Goal: Task Accomplishment & Management: Use online tool/utility

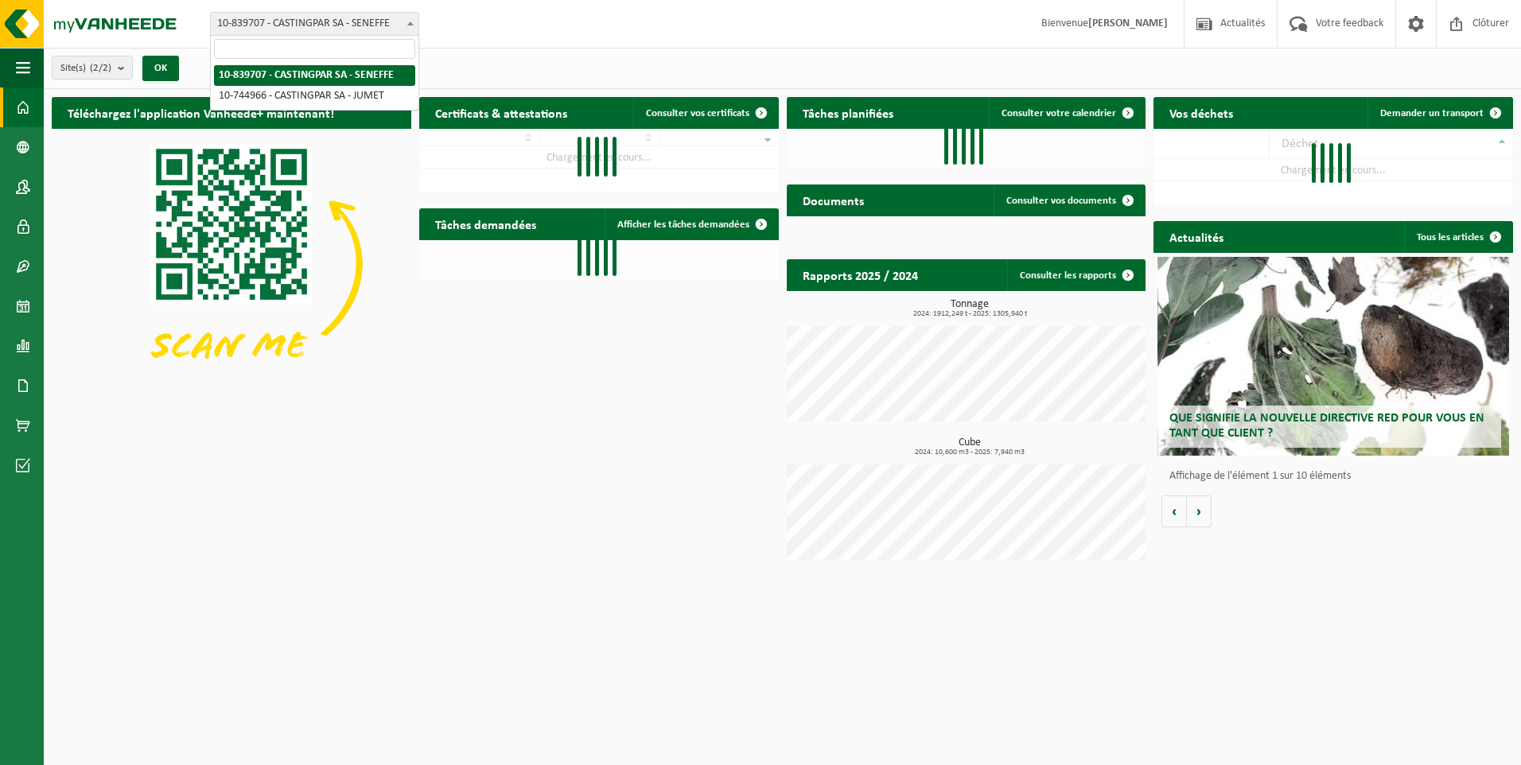
click at [318, 25] on span "10-839707 - CASTINGPAR SA - SENEFFE" at bounding box center [315, 24] width 208 height 22
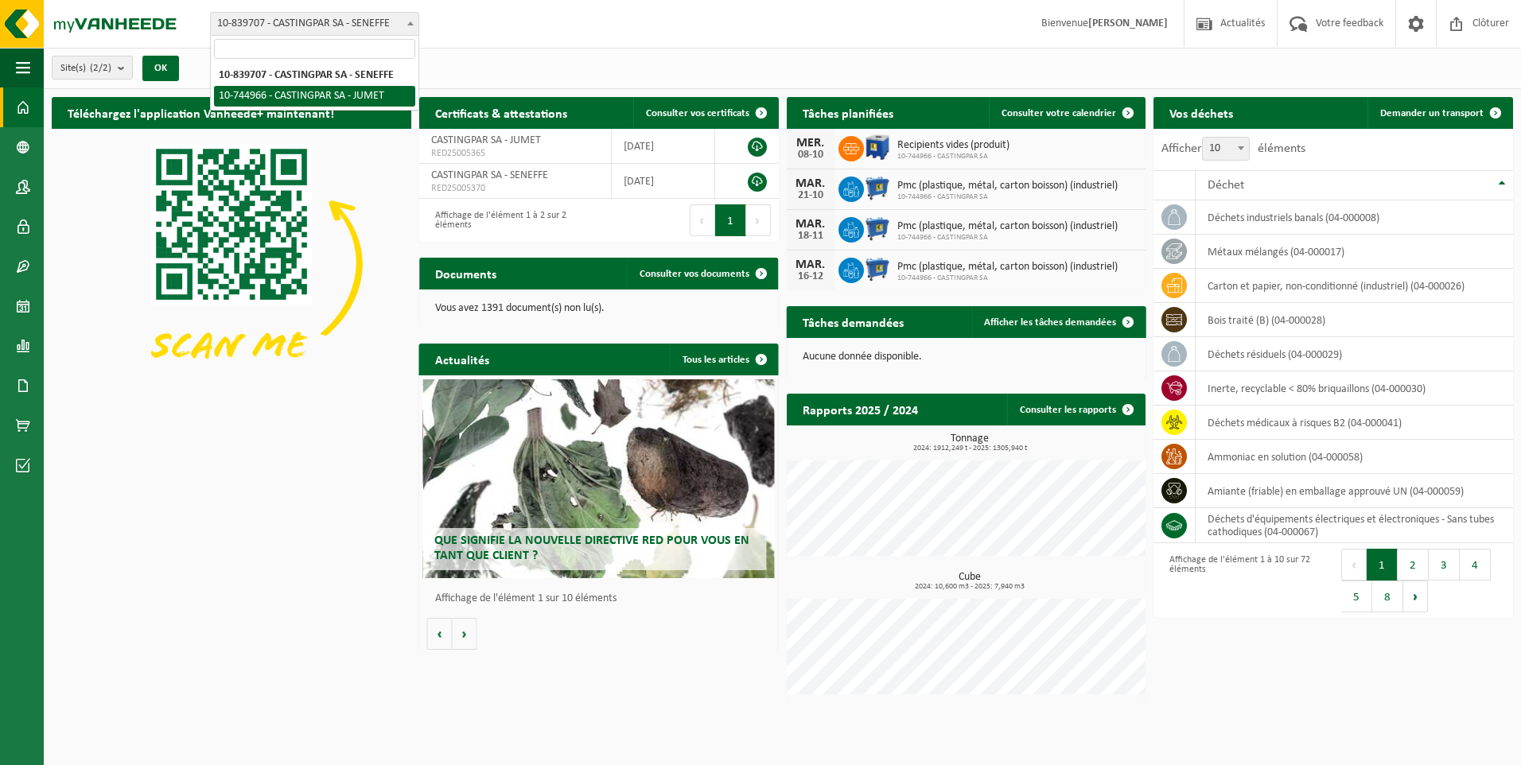
select select "6262"
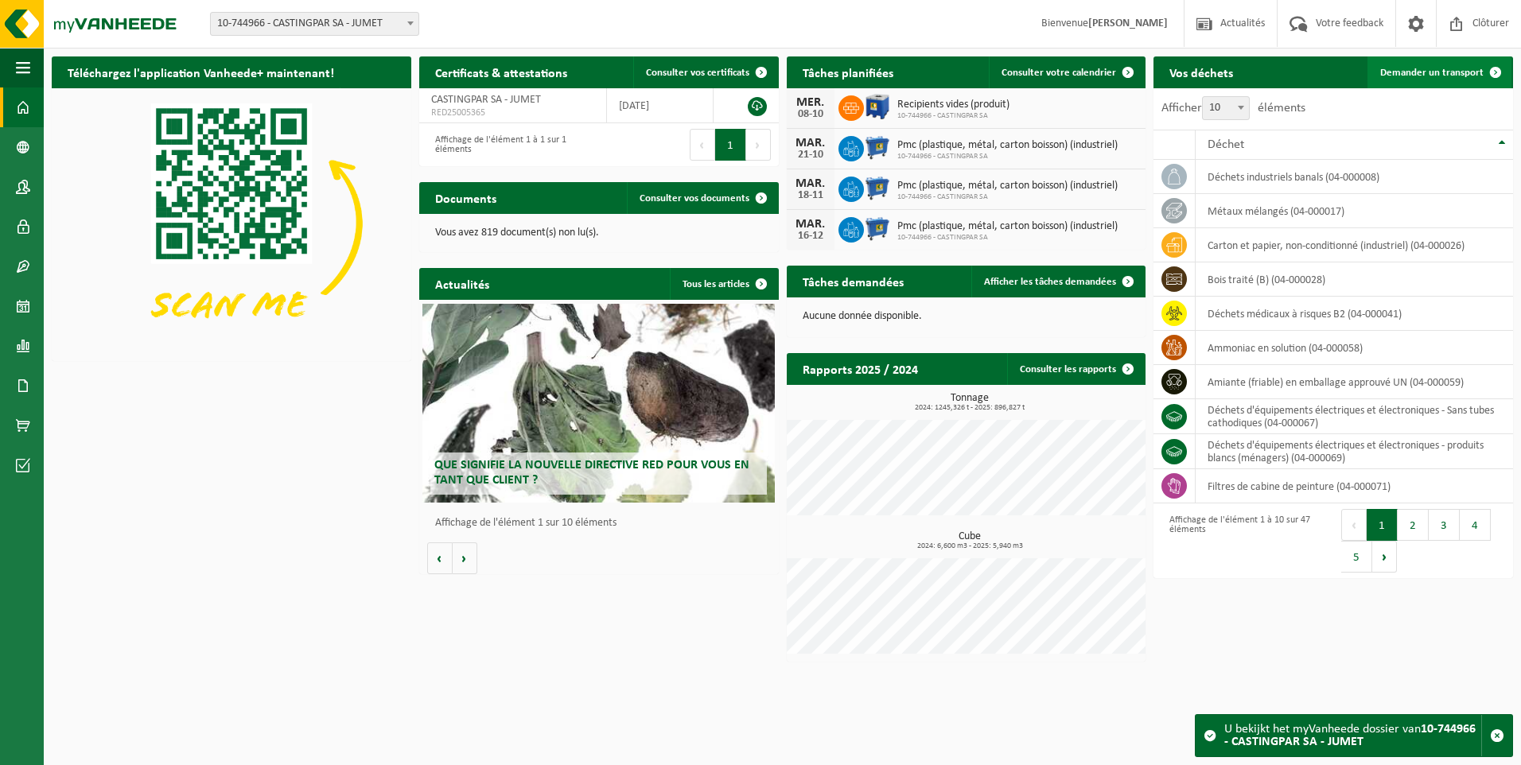
click at [1429, 70] on span "Demander un transport" at bounding box center [1431, 73] width 103 height 10
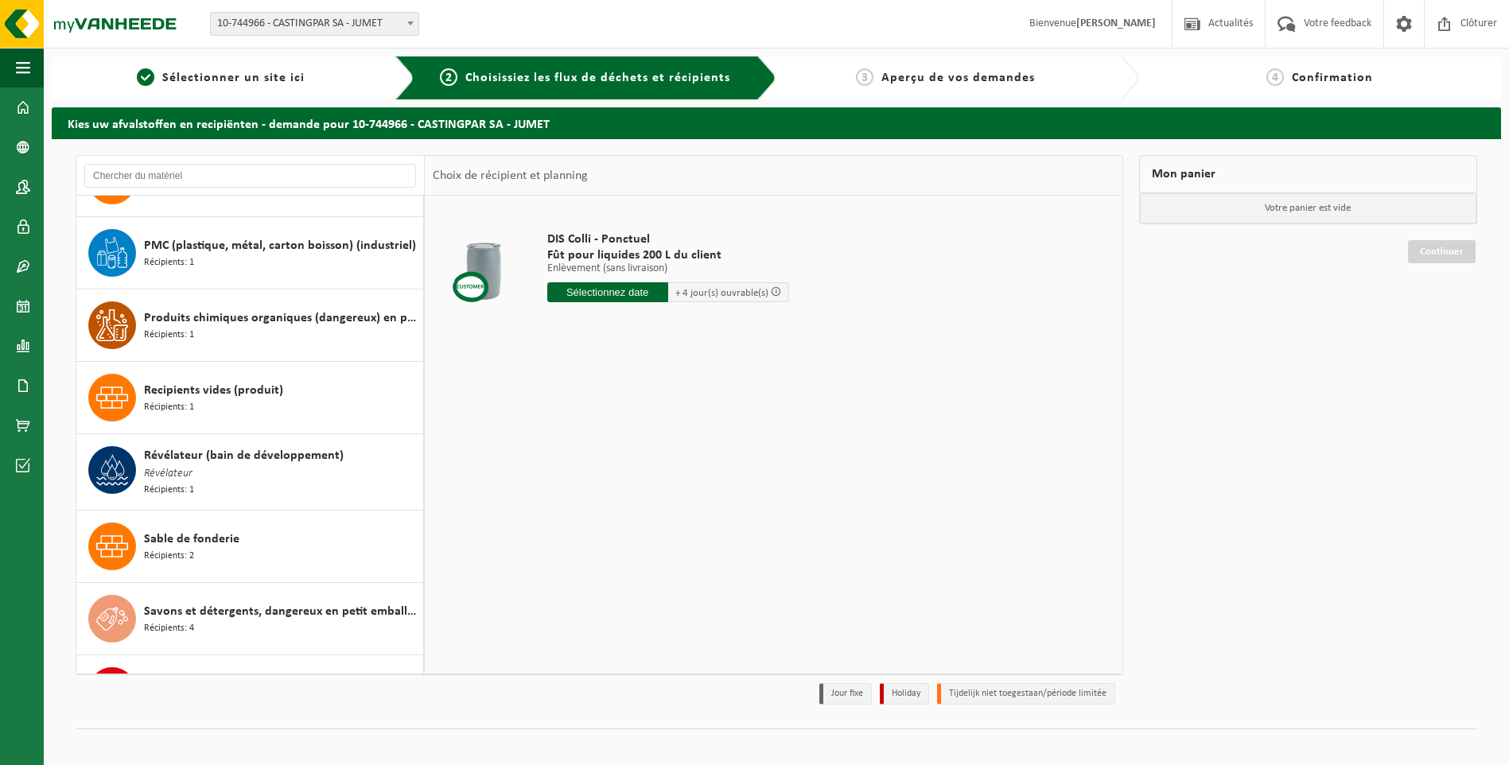
scroll to position [2783, 0]
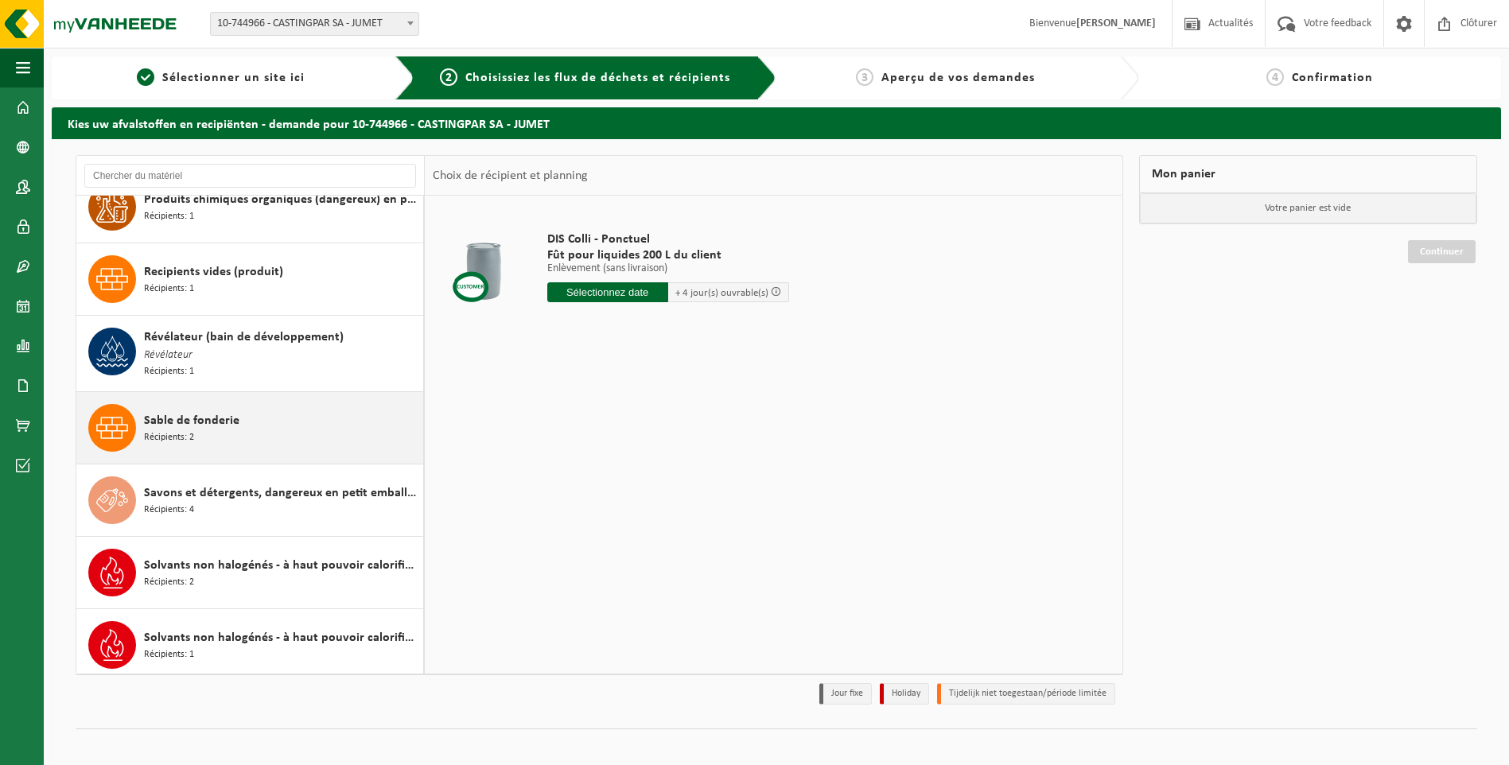
click at [250, 424] on div "Sable de fonderie Récipients: 2" at bounding box center [281, 428] width 275 height 48
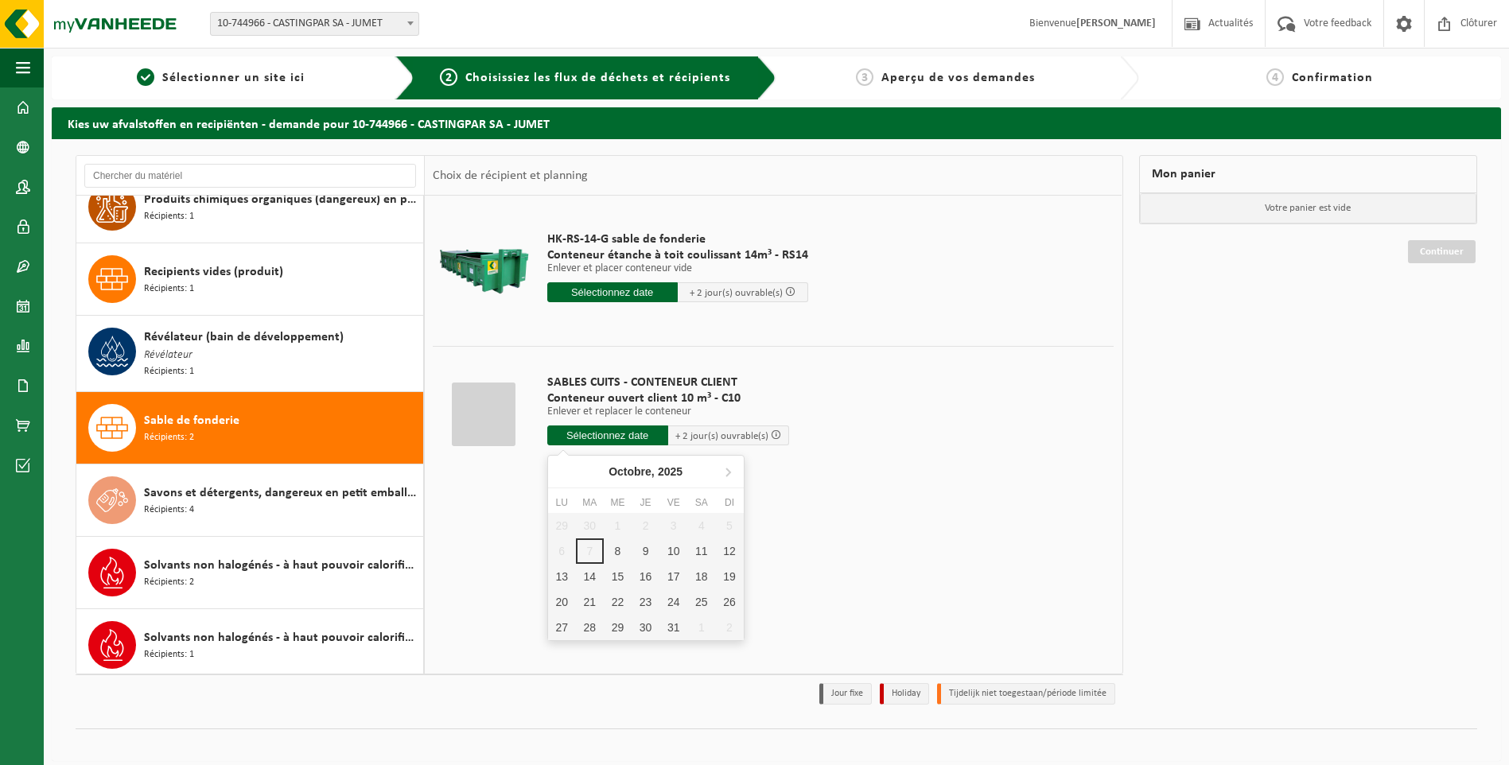
click at [561, 428] on input "text" at bounding box center [607, 436] width 121 height 20
click at [623, 550] on div "8" at bounding box center [618, 551] width 28 height 25
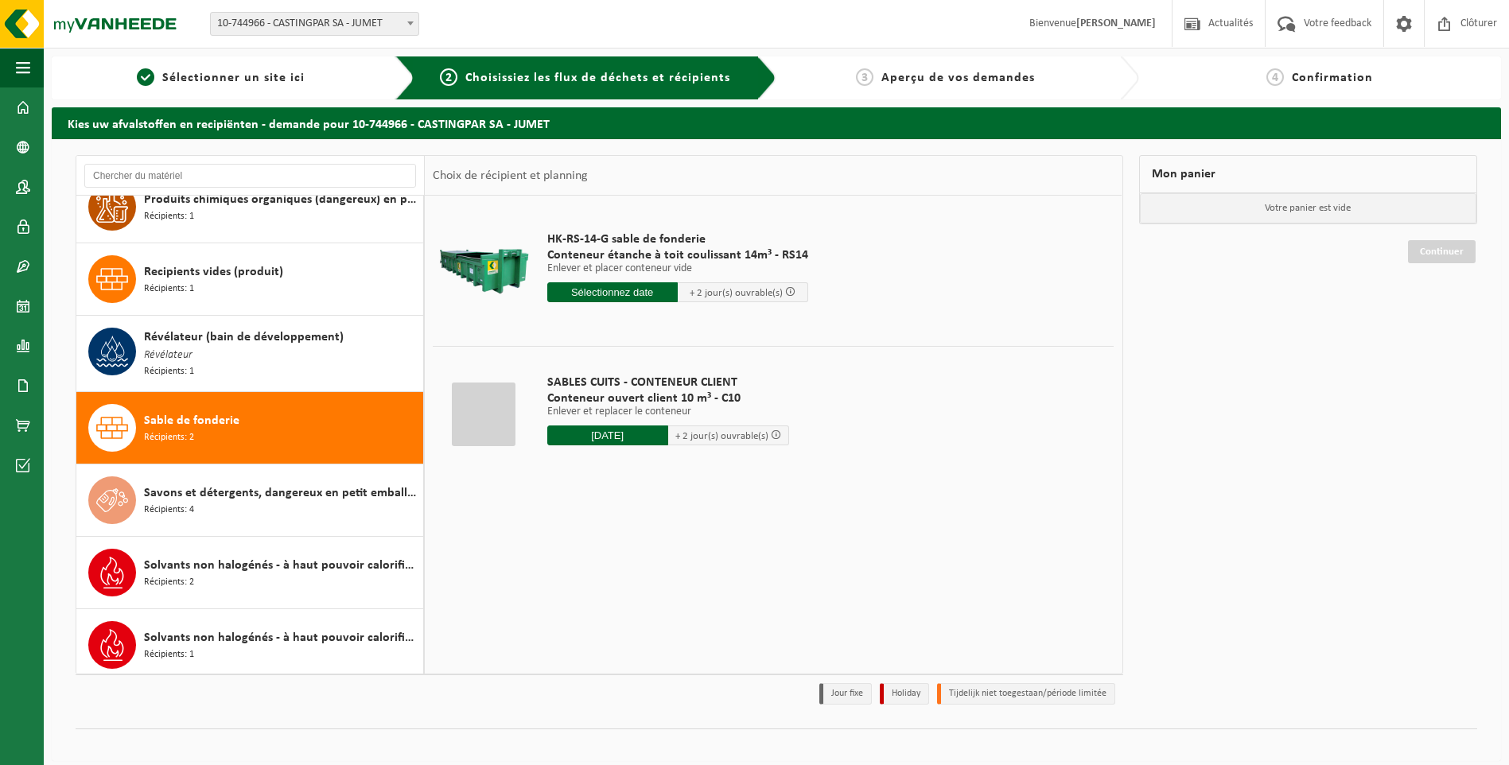
type input "à partir de 2025-10-08"
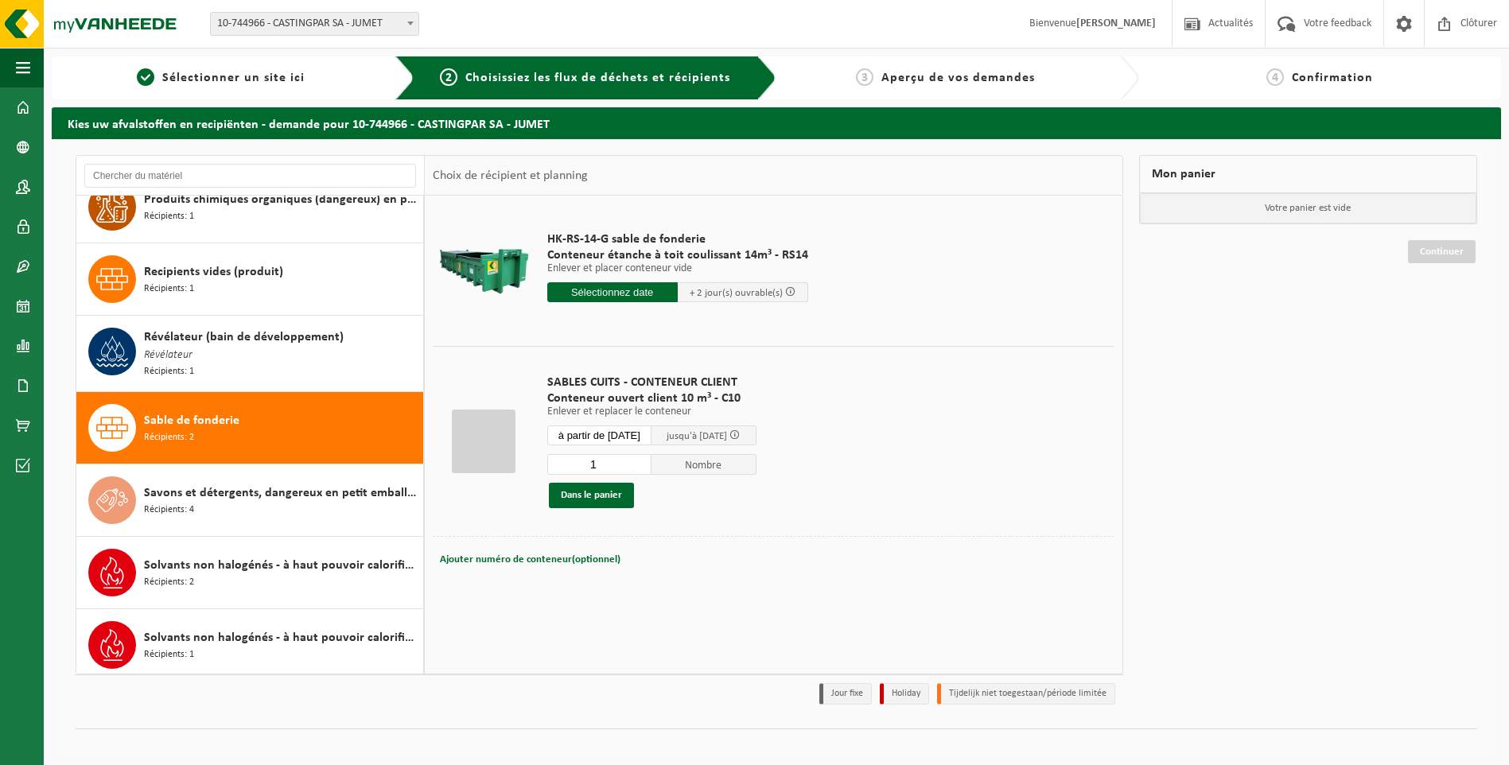
click at [605, 481] on div "1 Nombre Dans le panier" at bounding box center [651, 480] width 209 height 55
click at [597, 490] on button "Dans le panier" at bounding box center [591, 495] width 85 height 25
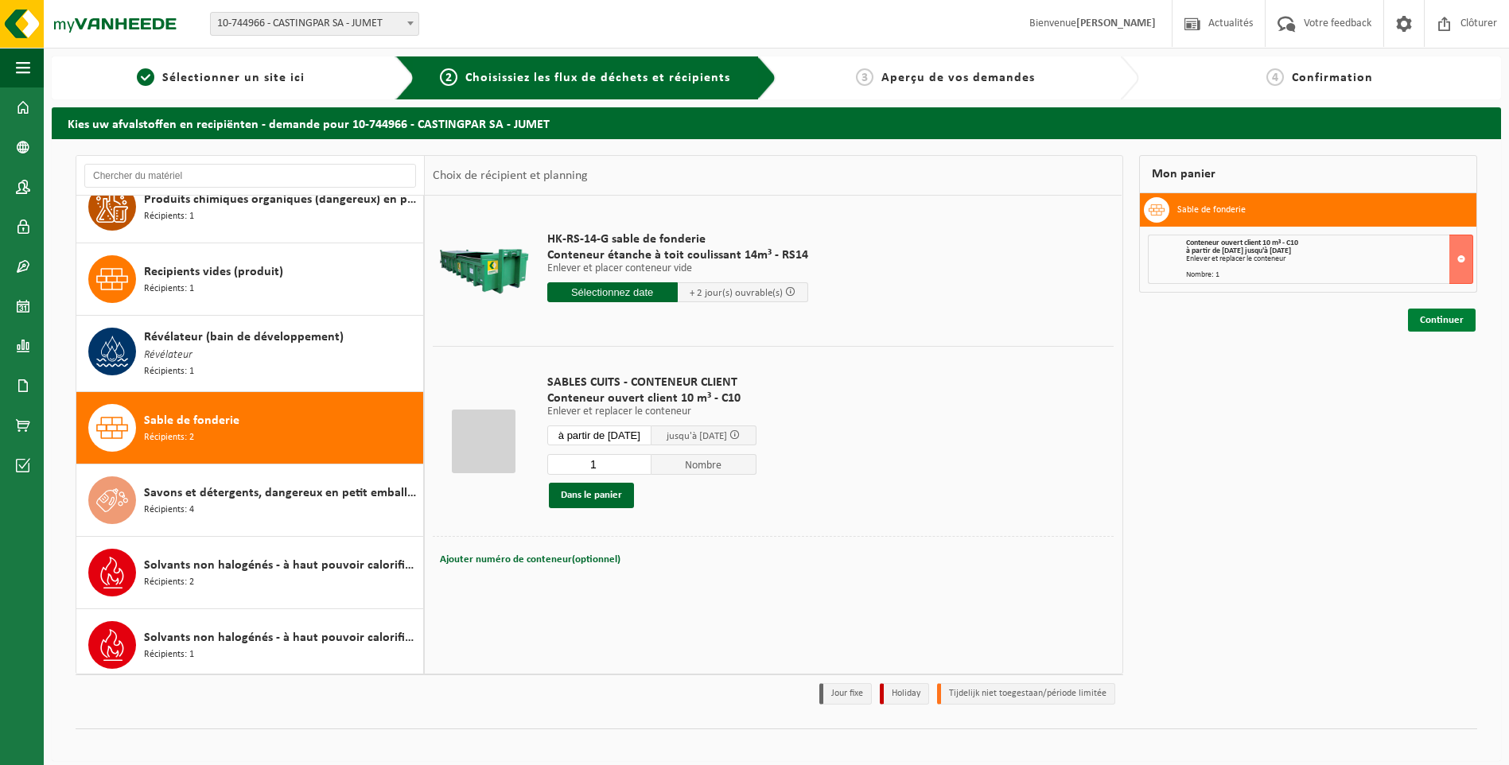
click at [1455, 317] on link "Continuer" at bounding box center [1442, 320] width 68 height 23
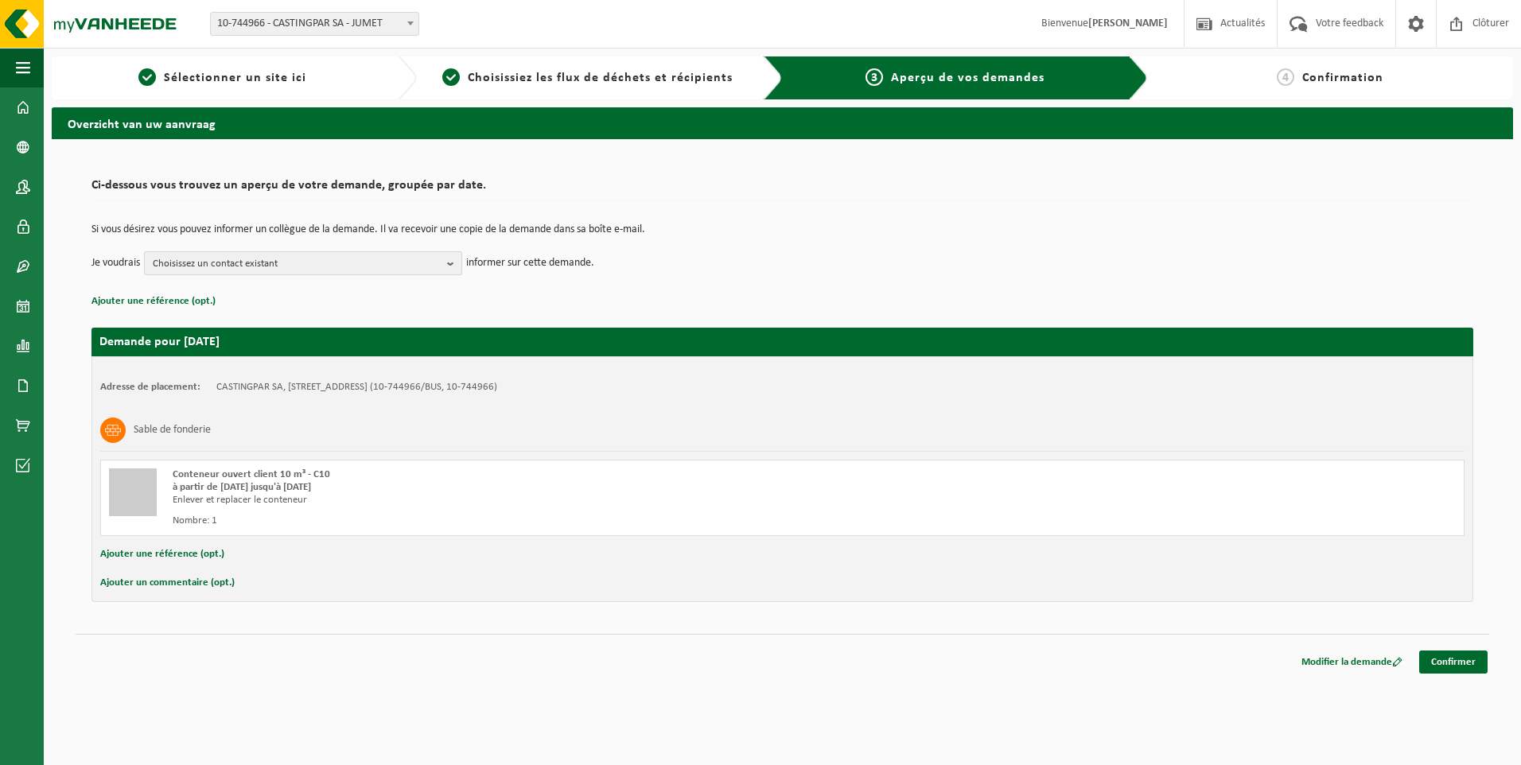
click at [364, 271] on span "Choisissez un contact existant" at bounding box center [297, 264] width 288 height 24
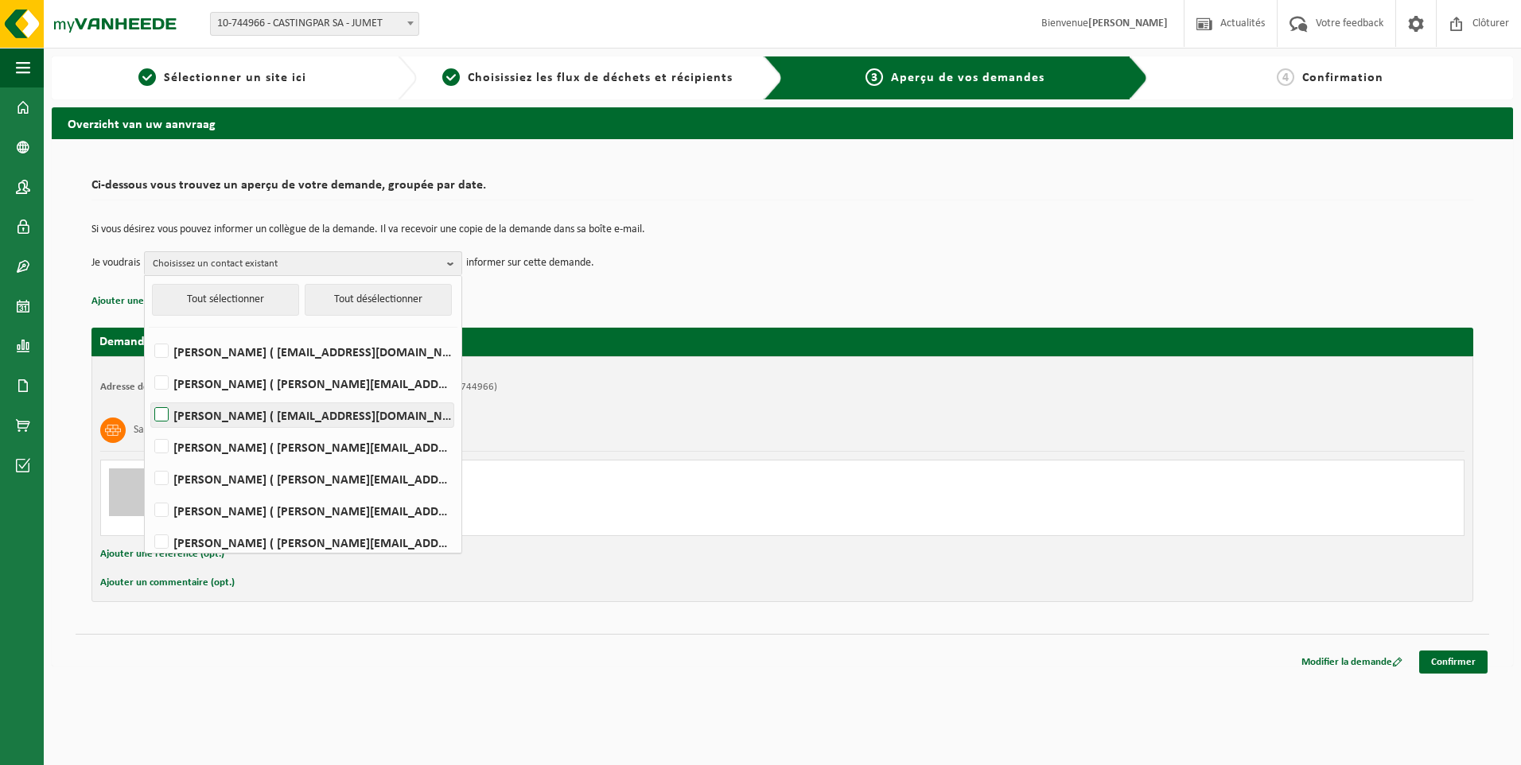
click at [228, 403] on label "HELENE CANDRIES ( invoicing@castingpar.com )" at bounding box center [302, 415] width 302 height 24
click at [149, 395] on input "HELENE CANDRIES ( invoicing@castingpar.com )" at bounding box center [148, 395] width 1 height 1
checkbox input "true"
click at [201, 476] on label "PHILIPPE FRIS ( philippe.fris@castingpar.com )" at bounding box center [302, 479] width 302 height 24
click at [149, 459] on input "PHILIPPE FRIS ( philippe.fris@castingpar.com )" at bounding box center [148, 458] width 1 height 1
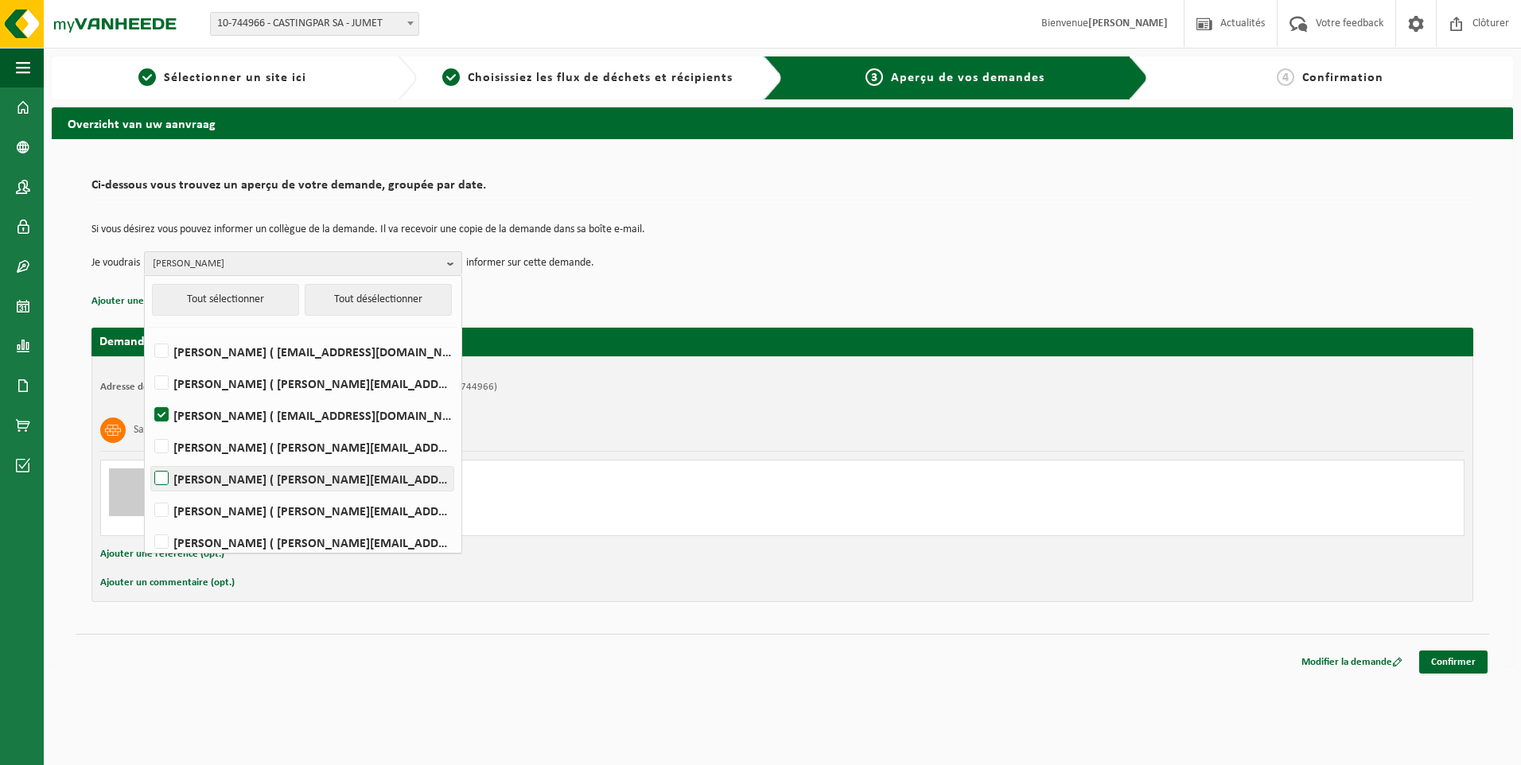
checkbox input "true"
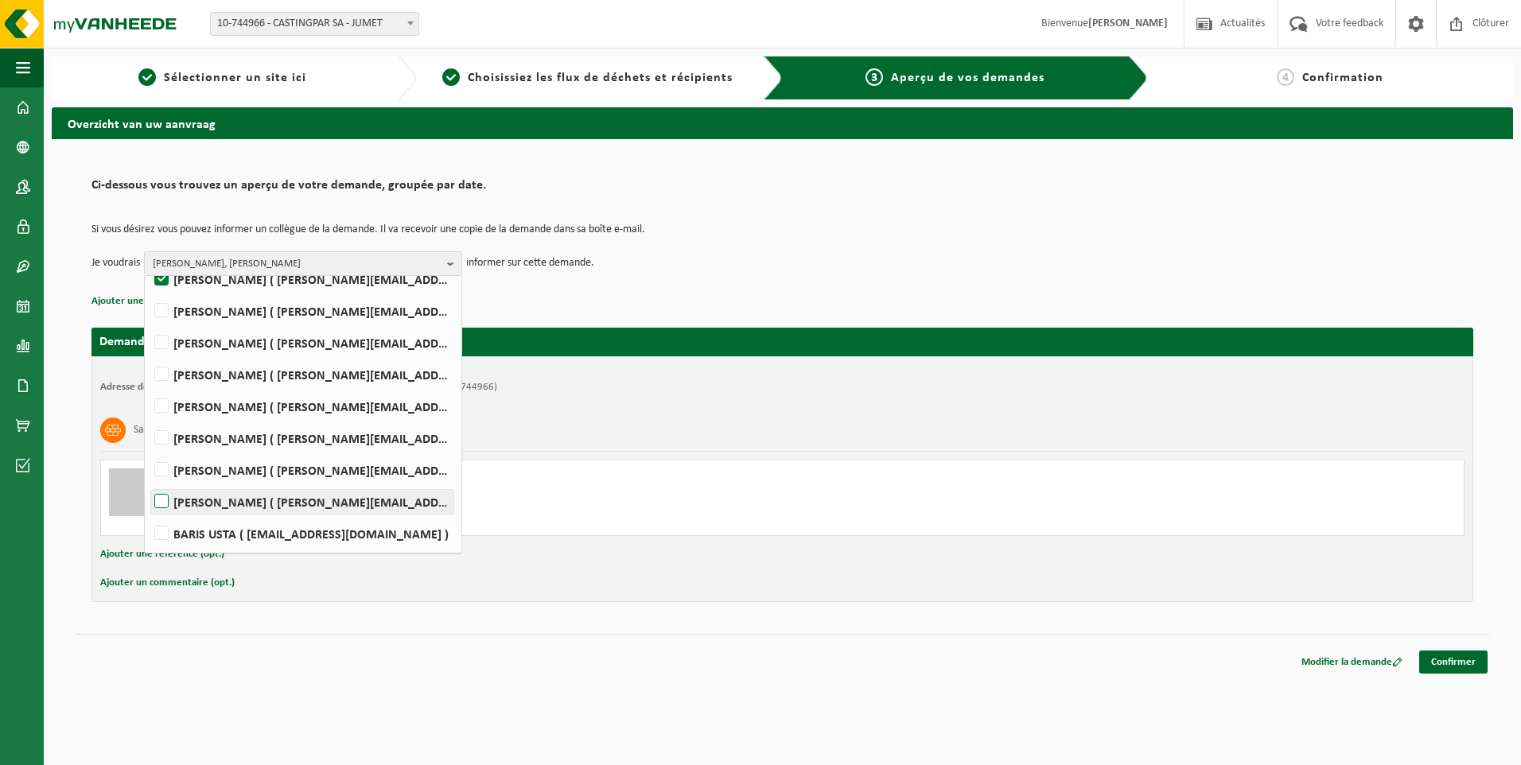
click at [160, 504] on label "Rudy Nigro ( rudy.nigro@castingpar.com )" at bounding box center [302, 502] width 302 height 24
click at [149, 482] on input "Rudy Nigro ( rudy.nigro@castingpar.com )" at bounding box center [148, 481] width 1 height 1
checkbox input "true"
click at [329, 254] on span "HELENE CANDRIES, PHILIPPE FRIS, Rudy Nigro" at bounding box center [297, 264] width 288 height 24
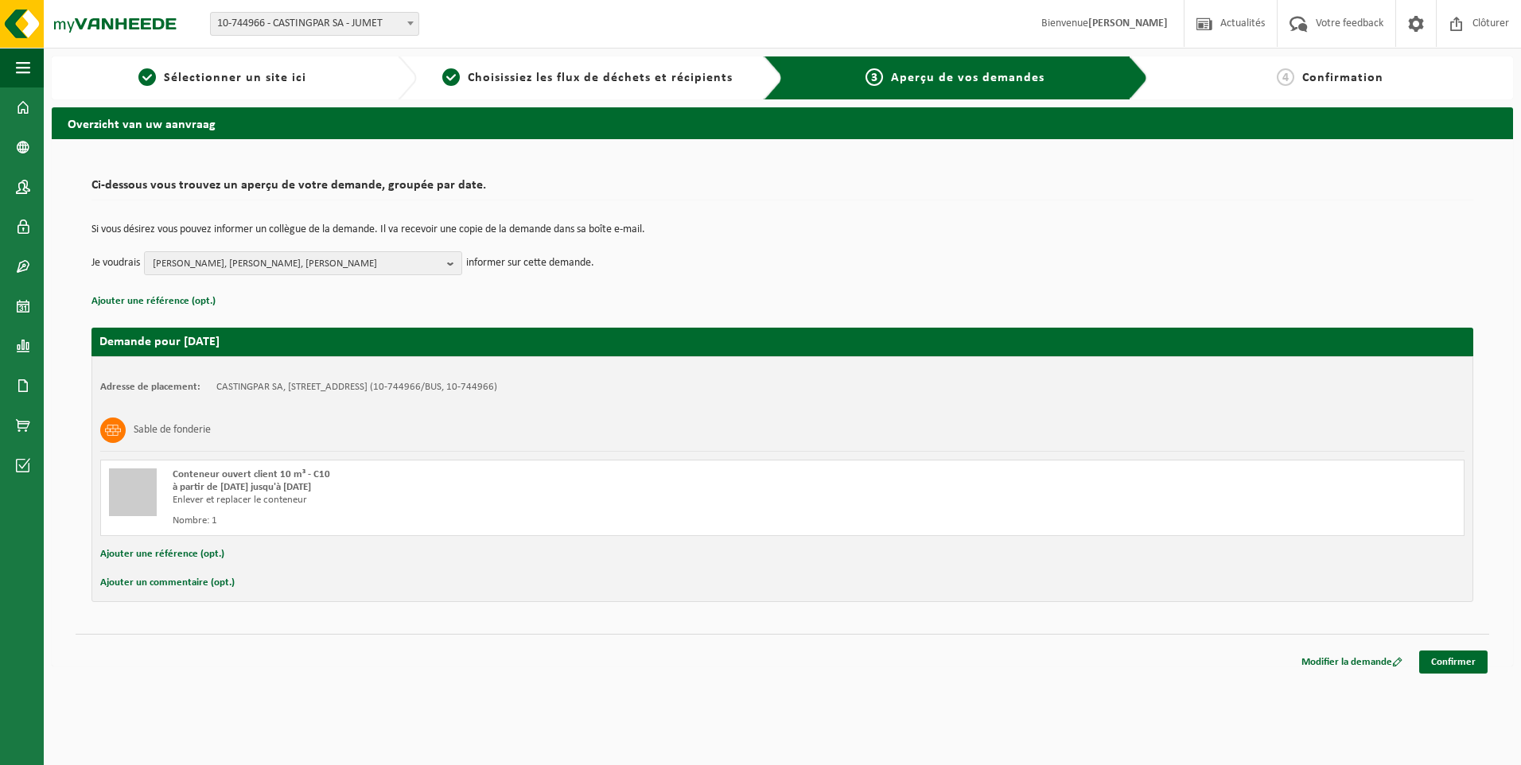
click at [1444, 646] on div "Modifier la demande Confirmer" at bounding box center [782, 642] width 1413 height 17
click at [1445, 653] on link "Confirmer" at bounding box center [1453, 662] width 68 height 23
